Goal: Browse casually: Explore the website without a specific task or goal

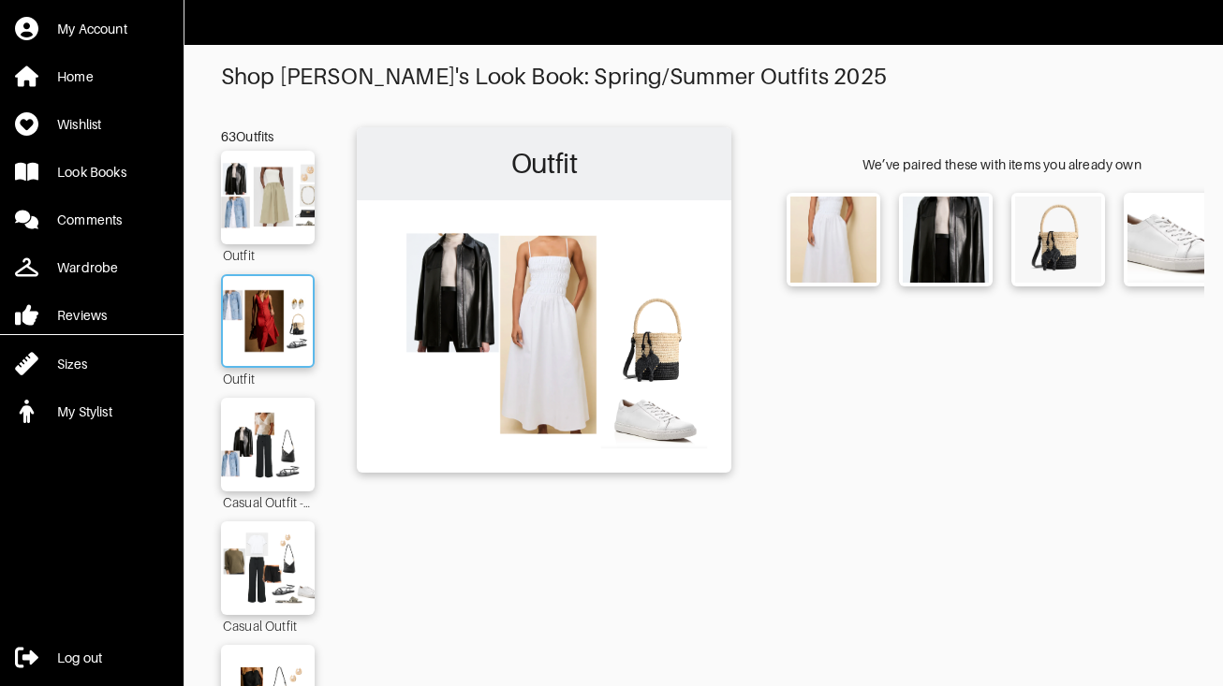
scroll to position [213, 0]
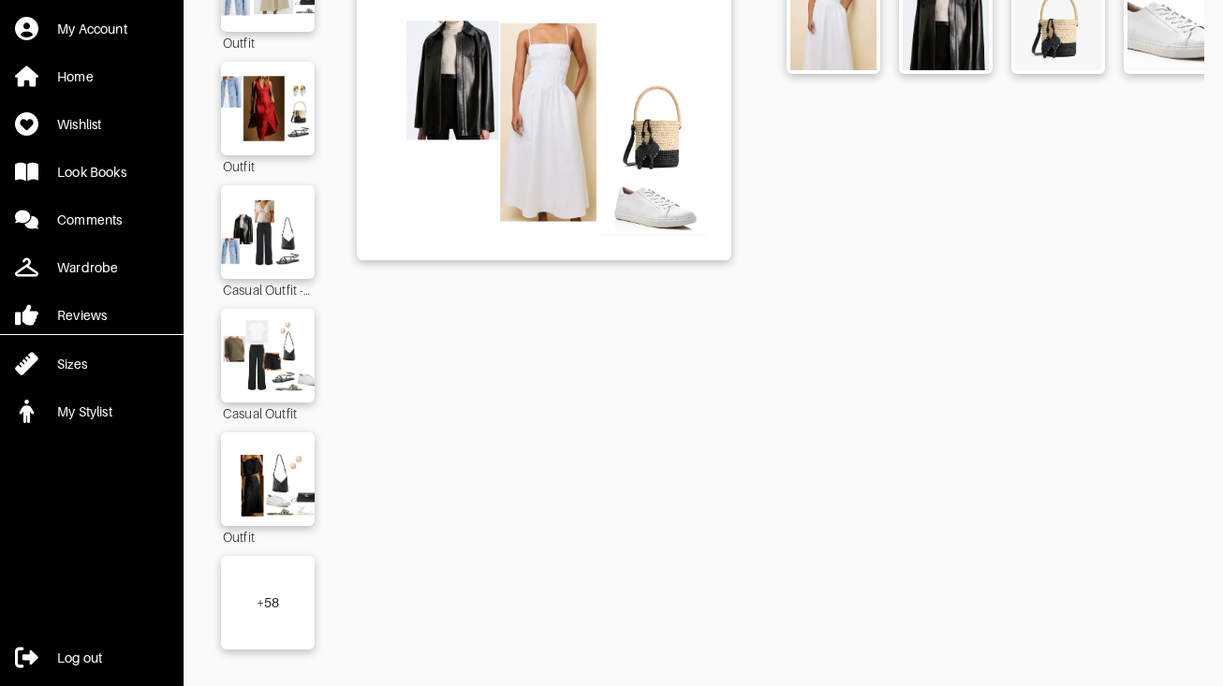
click at [275, 610] on div "+ 58" at bounding box center [268, 603] width 94 height 94
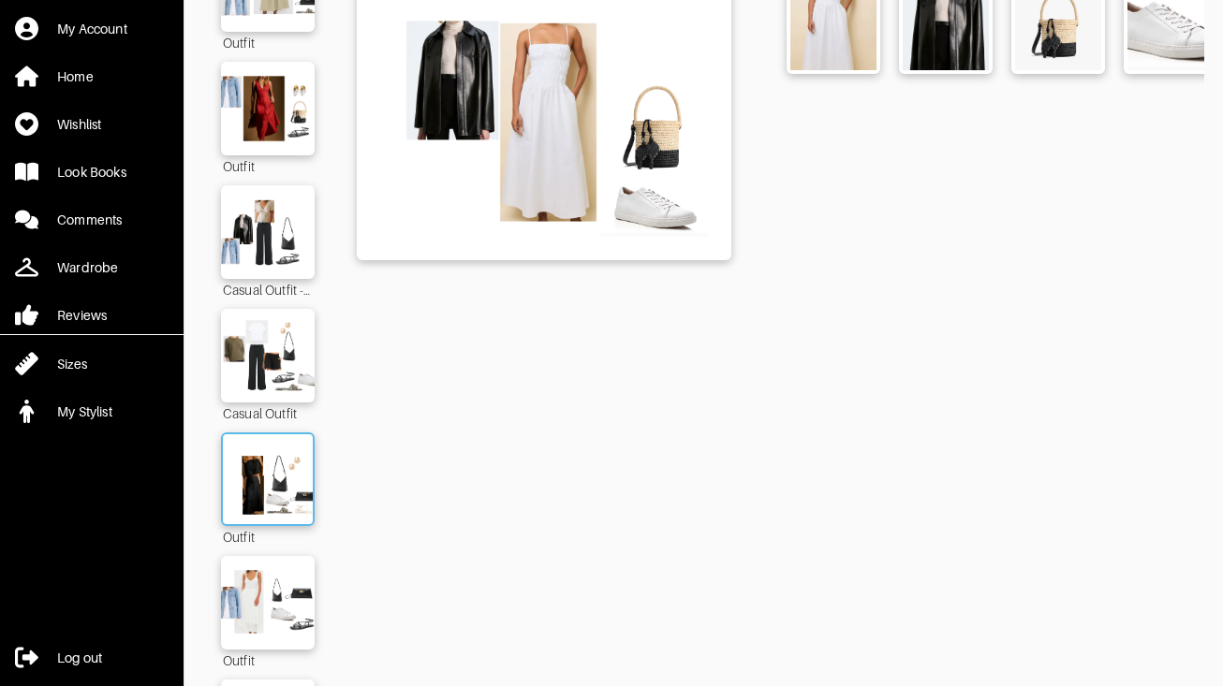
click at [276, 457] on img at bounding box center [267, 479] width 101 height 71
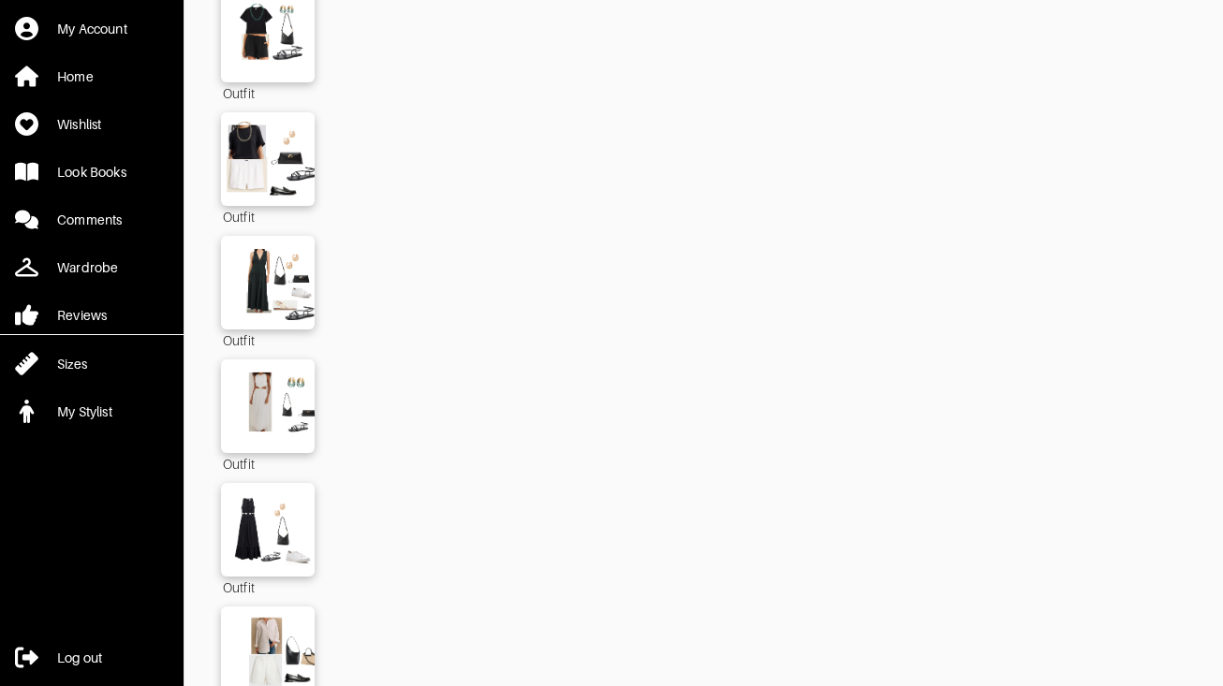
scroll to position [1275, 0]
click at [276, 246] on img at bounding box center [267, 281] width 101 height 71
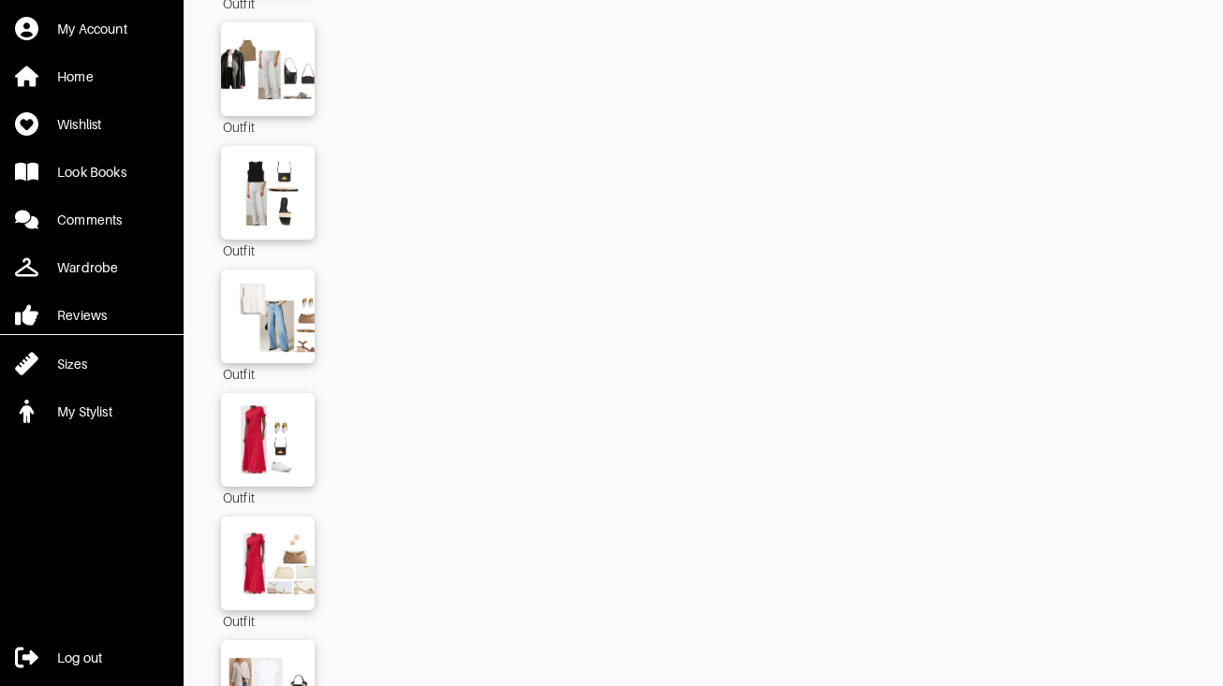
scroll to position [3096, 0]
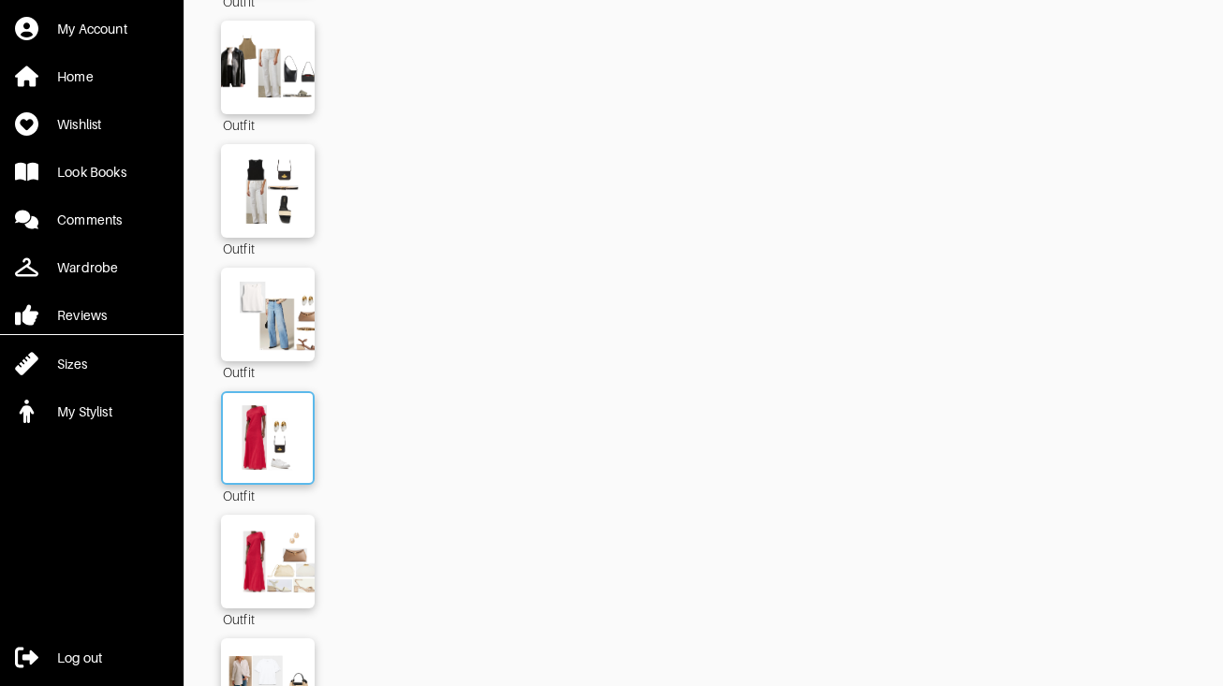
click at [267, 439] on img at bounding box center [267, 438] width 101 height 71
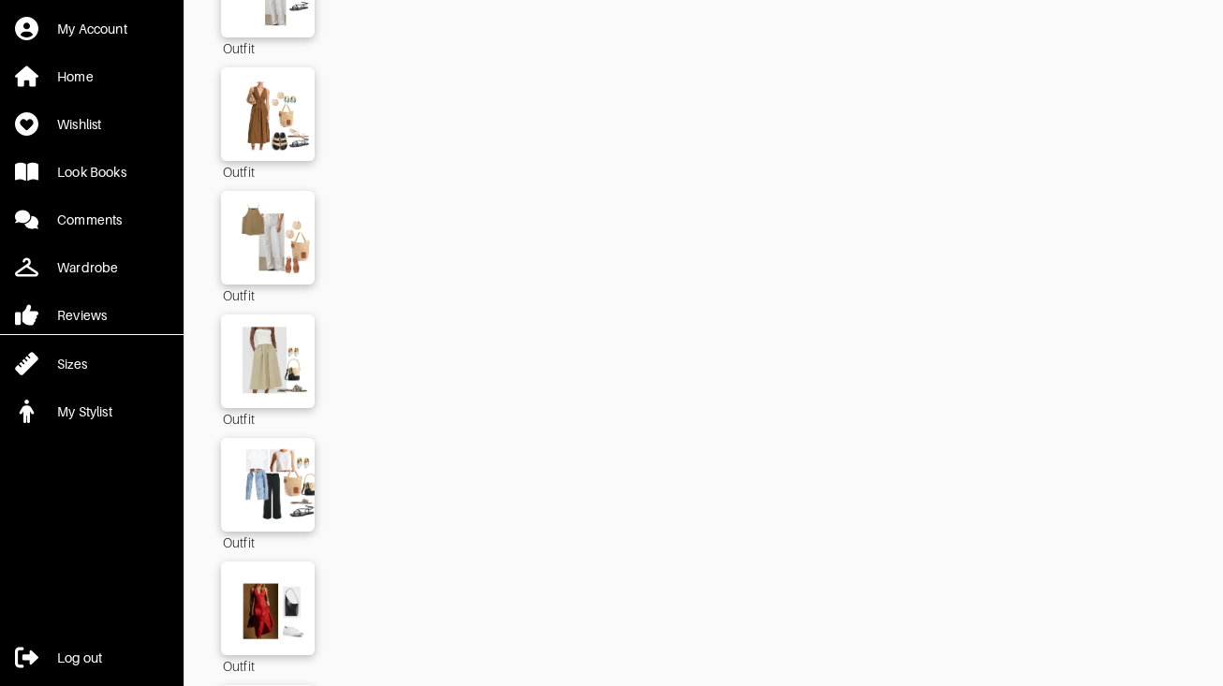
scroll to position [7026, 0]
